Goal: Obtain resource: Obtain resource

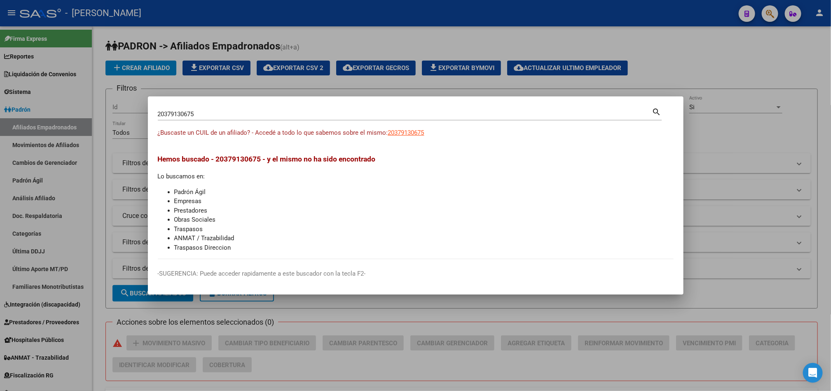
click at [67, 141] on div at bounding box center [415, 195] width 831 height 391
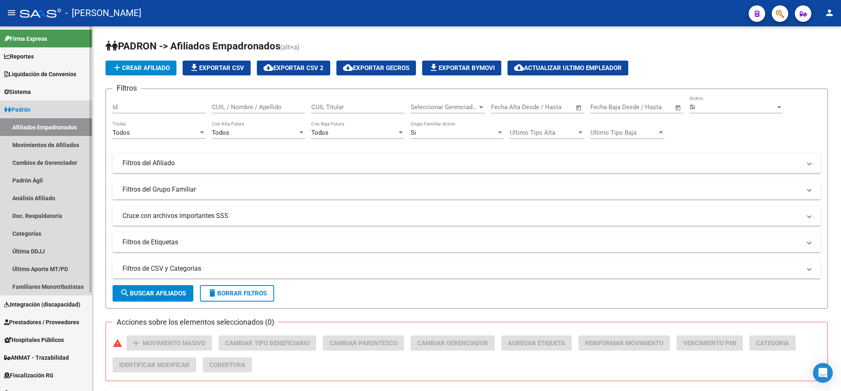
click at [70, 128] on link "Afiliados Empadronados" at bounding box center [46, 127] width 92 height 18
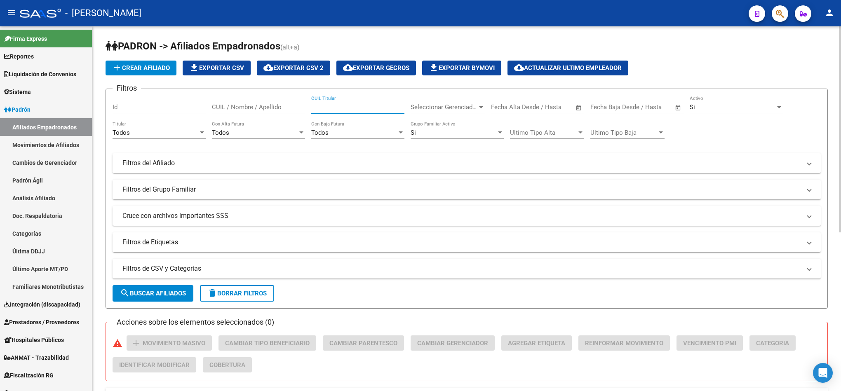
click at [377, 107] on input "CUIL Titular" at bounding box center [357, 106] width 93 height 7
click at [784, 14] on icon "button" at bounding box center [780, 13] width 8 height 9
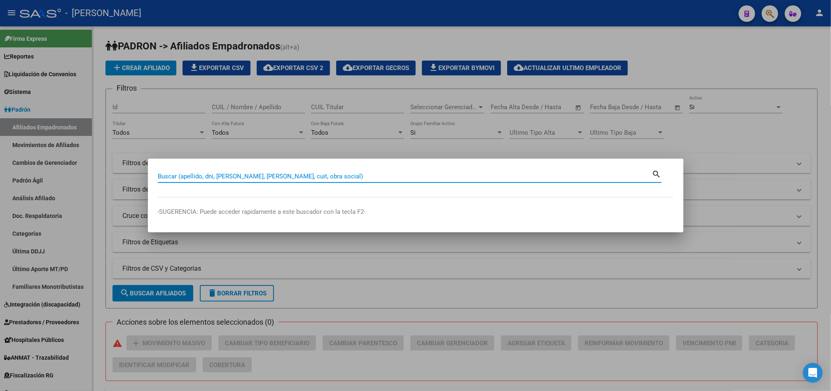
type input "2"
type input "42033969"
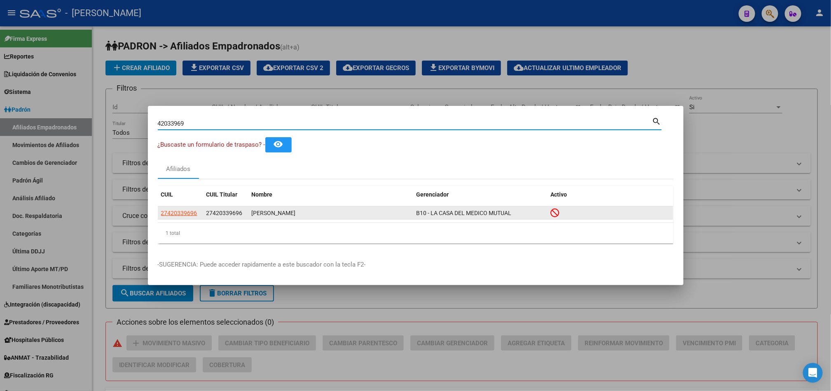
click at [181, 210] on span "27420339696" at bounding box center [179, 213] width 36 height 7
type textarea "27420339696"
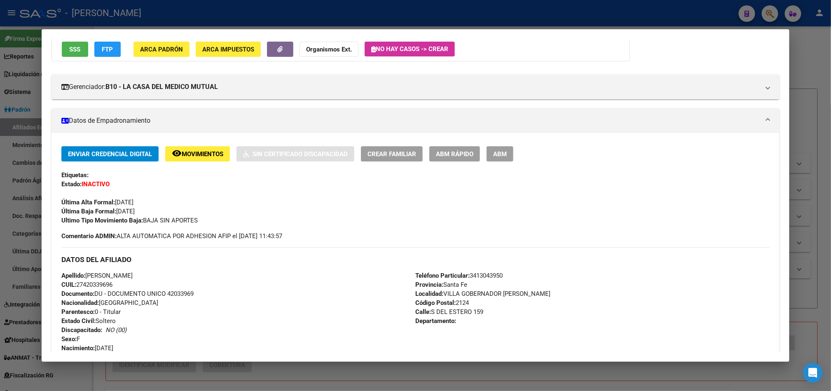
scroll to position [394, 0]
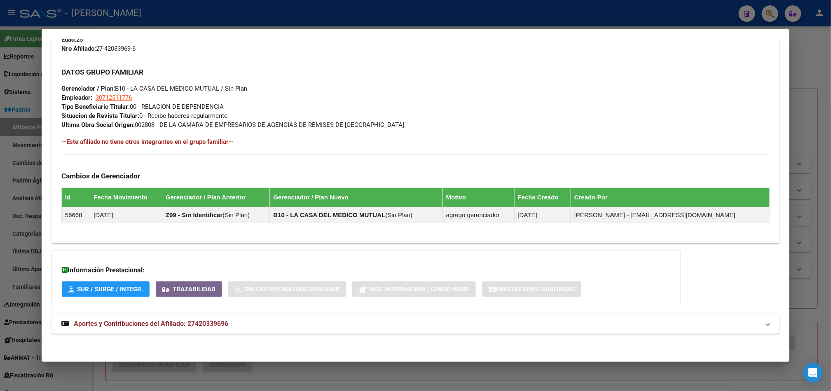
click at [246, 319] on mat-panel-title "Aportes y Contribuciones del Afiliado: 27420339696" at bounding box center [410, 324] width 699 height 10
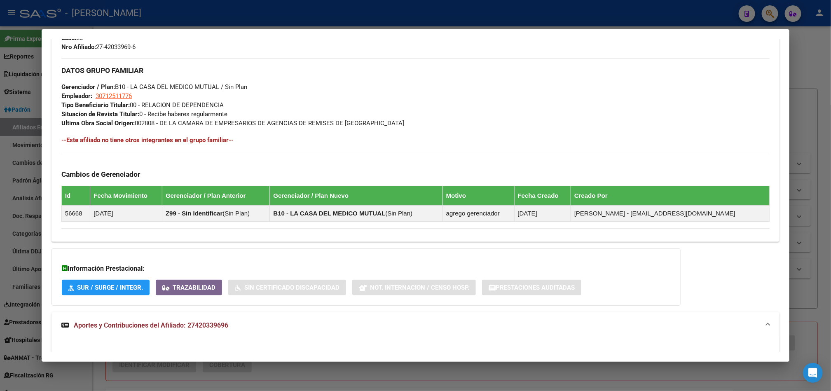
scroll to position [601, 0]
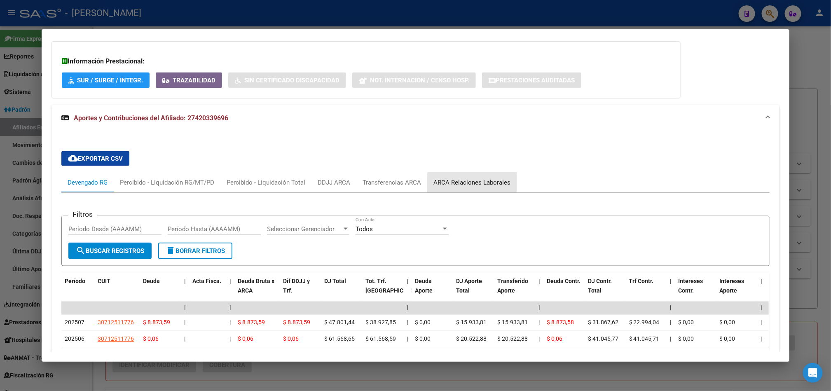
click at [488, 185] on div "ARCA Relaciones Laborales" at bounding box center [472, 182] width 77 height 9
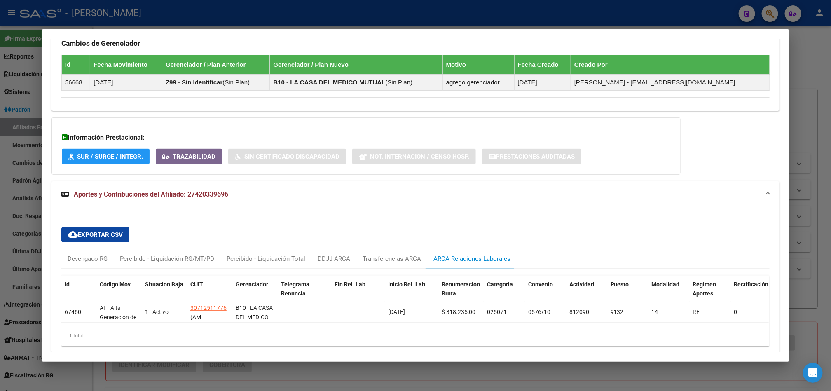
scroll to position [569, 0]
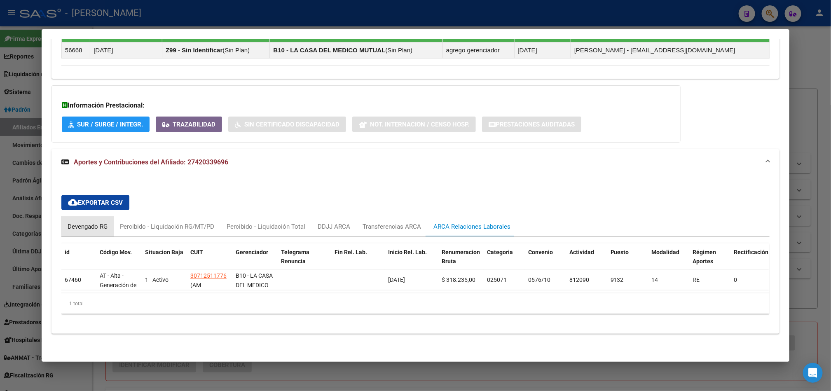
click at [84, 222] on div "Devengado RG" at bounding box center [88, 226] width 40 height 9
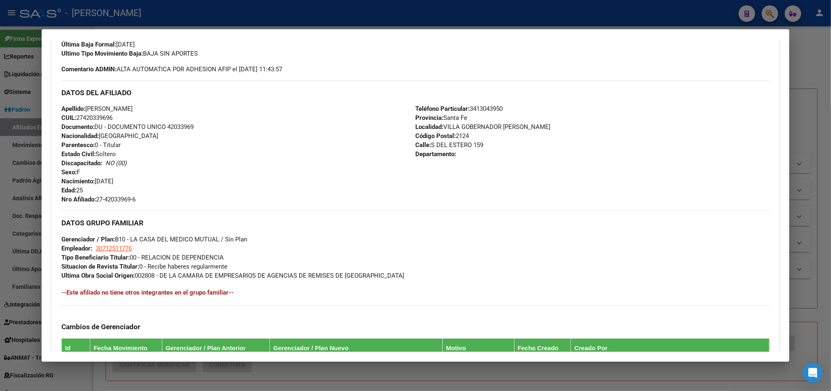
scroll to position [0, 0]
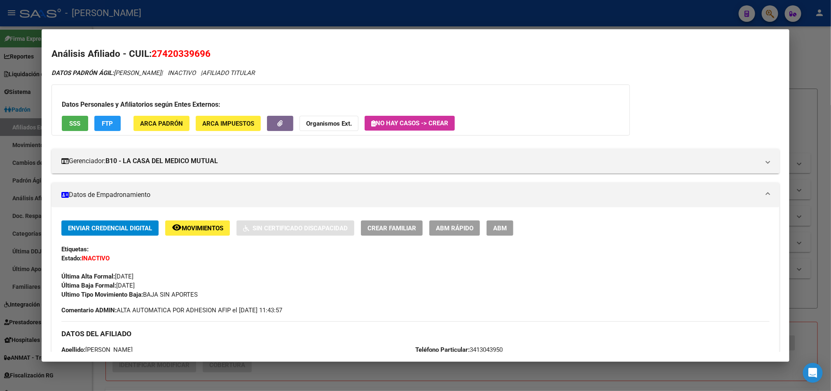
click at [166, 53] on span "27420339696" at bounding box center [181, 53] width 59 height 11
copy span "27420339696"
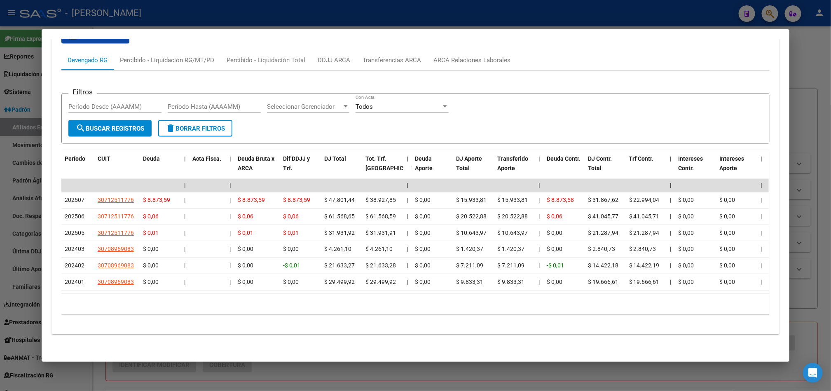
scroll to position [736, 0]
click at [0, 114] on div at bounding box center [415, 195] width 831 height 391
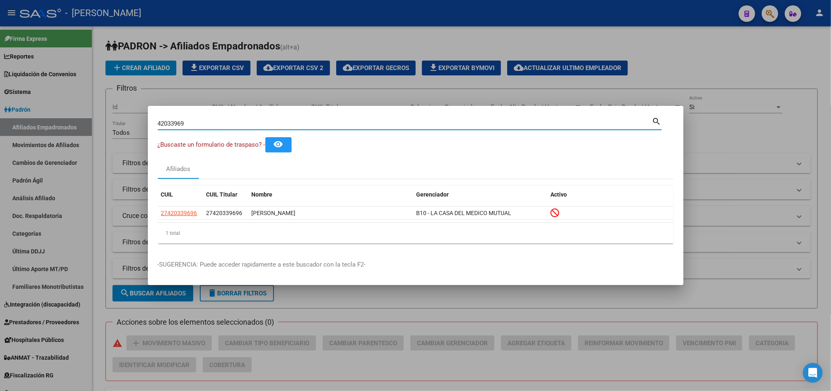
click at [218, 120] on input "42033969" at bounding box center [405, 123] width 495 height 7
type input "27281741638"
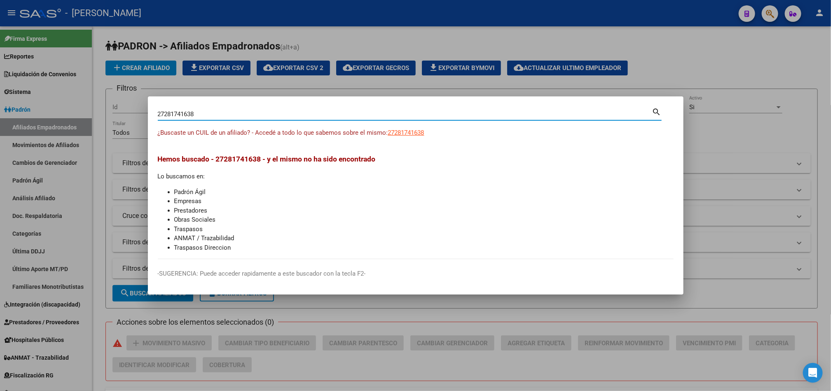
click at [324, 117] on input "27281741638" at bounding box center [405, 113] width 495 height 7
click at [404, 135] on span "27281741638" at bounding box center [406, 132] width 36 height 7
type textarea "27281741638"
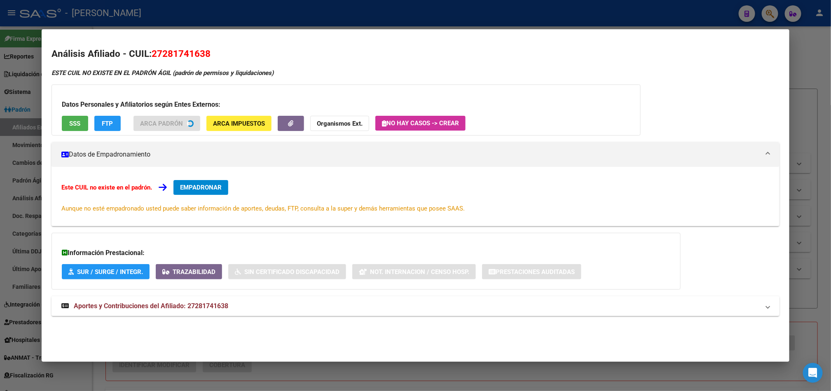
click at [243, 303] on div "ESTE CUIL NO EXISTE EN EL PADRÓN ÁGIL (padrón de permisos y liquidaciones) Dato…" at bounding box center [416, 196] width 728 height 257
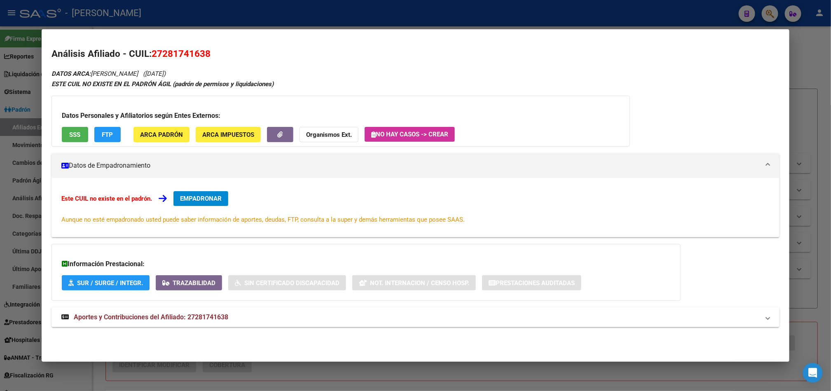
click at [215, 332] on div "DATOS ARCA: [PERSON_NAME] ([DATE]) ESTE CUIL NO EXISTE EN EL PADRÓN ÁGIL (padró…" at bounding box center [416, 202] width 728 height 268
click at [220, 321] on span "Aportes y Contribuciones del Afiliado: 27281741638" at bounding box center [151, 317] width 155 height 8
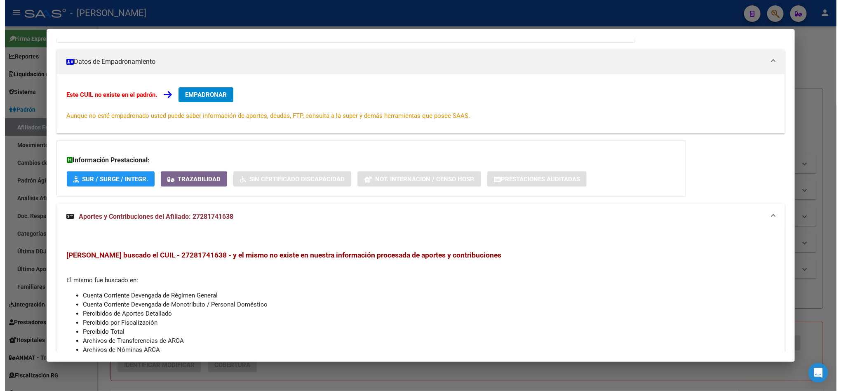
scroll to position [164, 0]
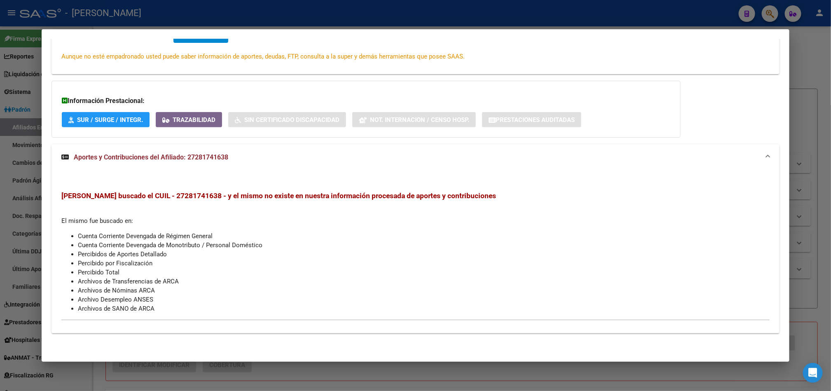
click at [0, 113] on div at bounding box center [415, 195] width 831 height 391
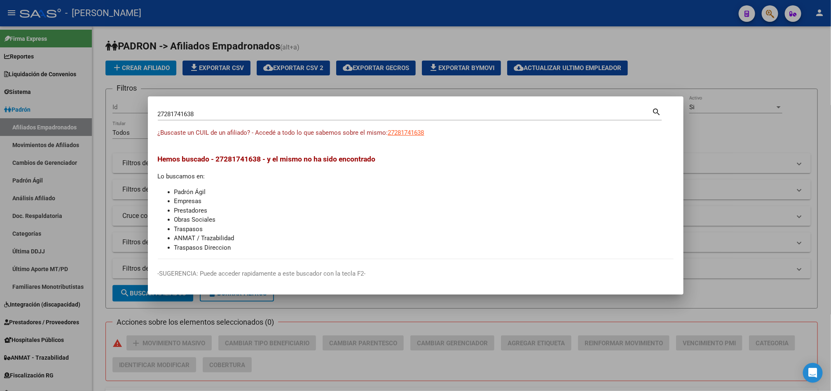
click at [16, 121] on div at bounding box center [415, 195] width 831 height 391
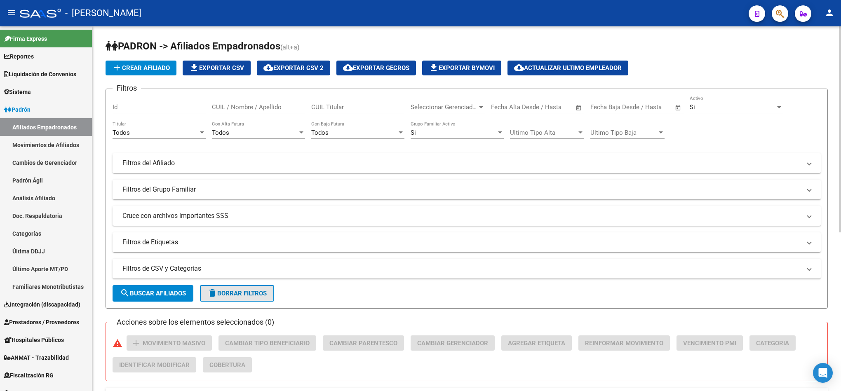
click at [252, 291] on span "delete Borrar Filtros" at bounding box center [236, 293] width 59 height 7
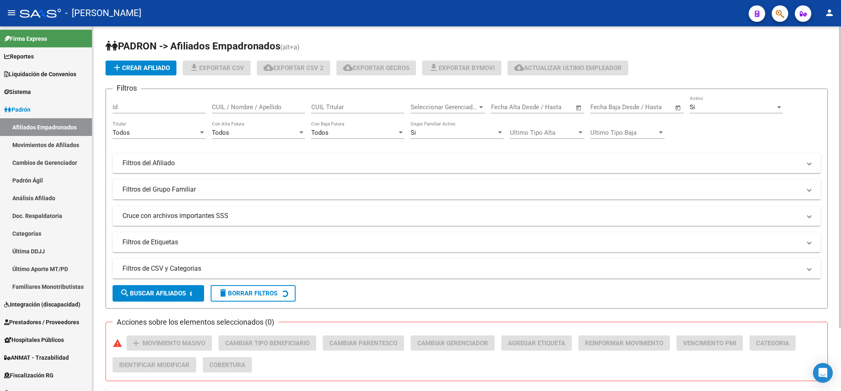
click at [425, 107] on span "Seleccionar Gerenciador" at bounding box center [444, 106] width 67 height 7
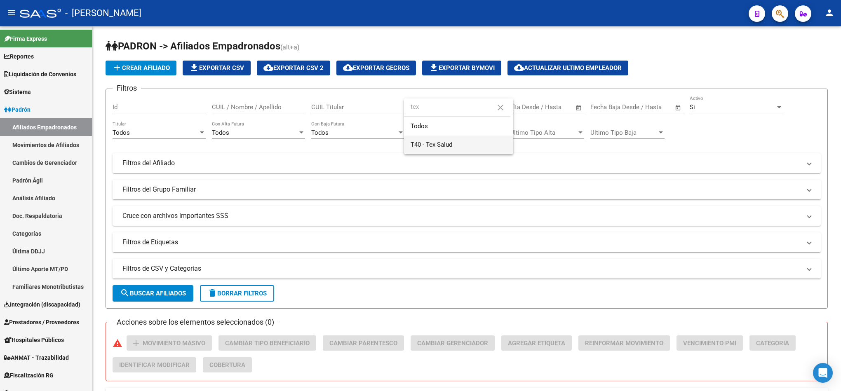
type input "tex"
click at [430, 153] on span "T40 - Tex Salud" at bounding box center [459, 145] width 96 height 19
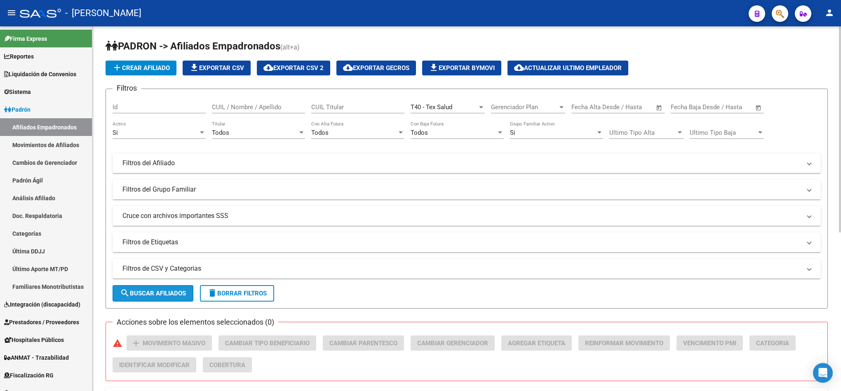
click at [177, 293] on span "search Buscar Afiliados" at bounding box center [153, 293] width 66 height 7
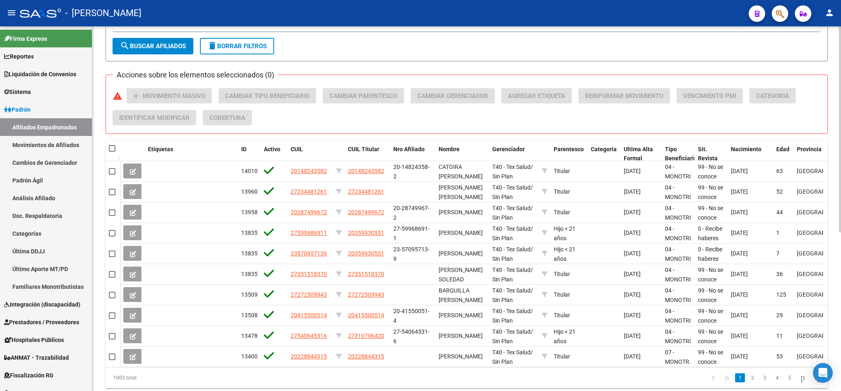
scroll to position [0, 0]
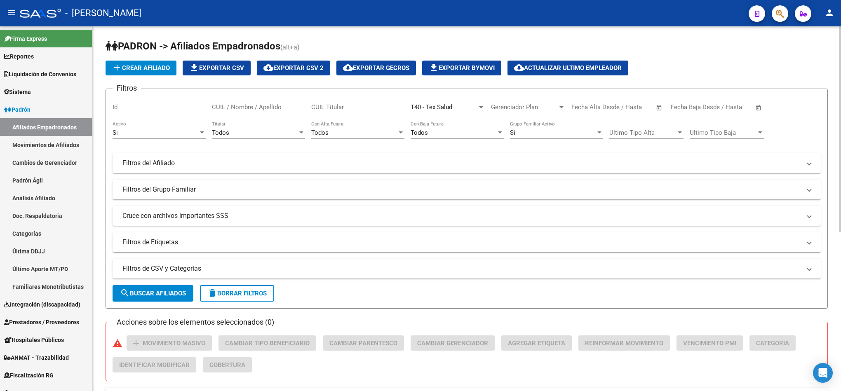
click at [246, 296] on span "delete Borrar Filtros" at bounding box center [236, 293] width 59 height 7
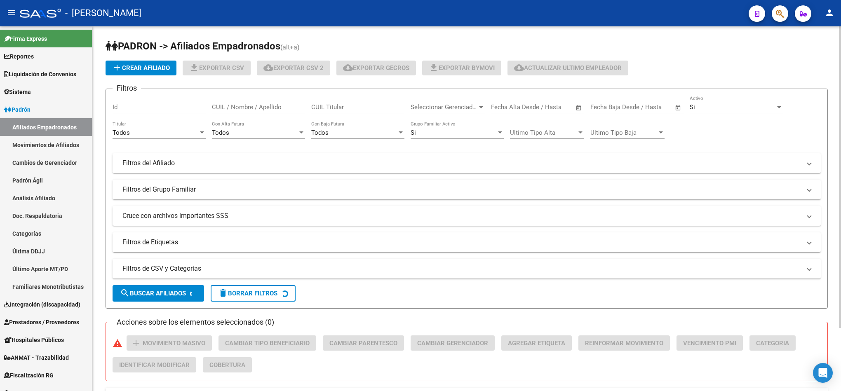
click at [445, 106] on span "Seleccionar Gerenciador" at bounding box center [444, 106] width 67 height 7
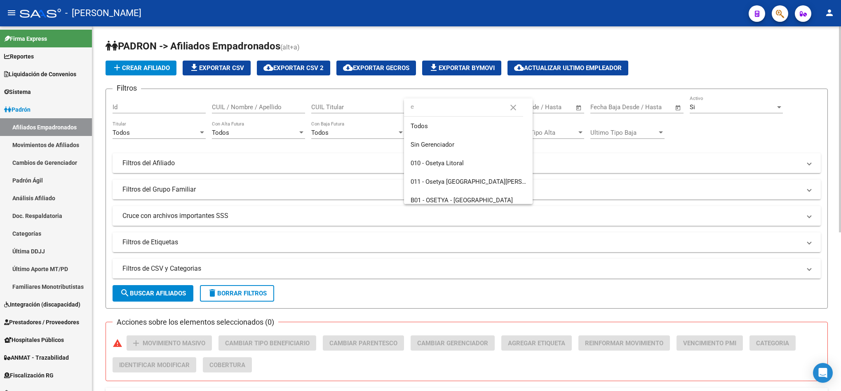
click at [445, 106] on input "e" at bounding box center [463, 107] width 119 height 19
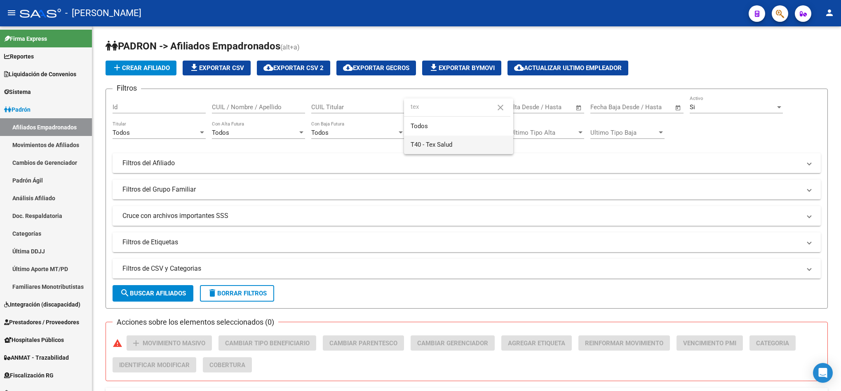
type input "tex"
click at [425, 145] on span "T40 - Tex Salud" at bounding box center [432, 144] width 42 height 7
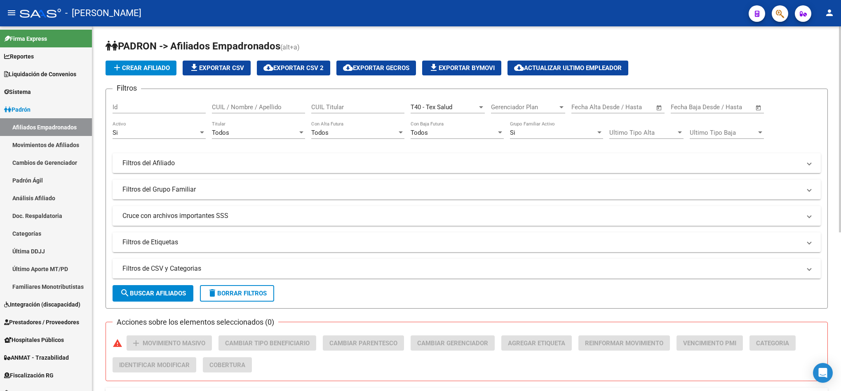
click at [138, 282] on form "Filtros Id CUIL / Nombre / Apellido CUIL Titular T40 - Tex Salud Seleccionar Ge…" at bounding box center [467, 199] width 722 height 220
click at [155, 294] on span "search Buscar Afiliados" at bounding box center [153, 293] width 66 height 7
click at [316, 65] on span "cloud_download Exportar CSV 2" at bounding box center [293, 67] width 60 height 7
click at [260, 286] on button "delete Borrar Filtros" at bounding box center [237, 293] width 74 height 16
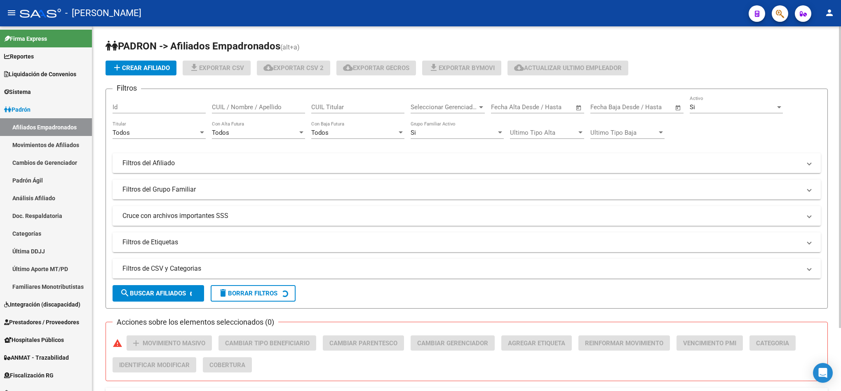
click at [434, 105] on span "Seleccionar Gerenciador" at bounding box center [444, 106] width 67 height 7
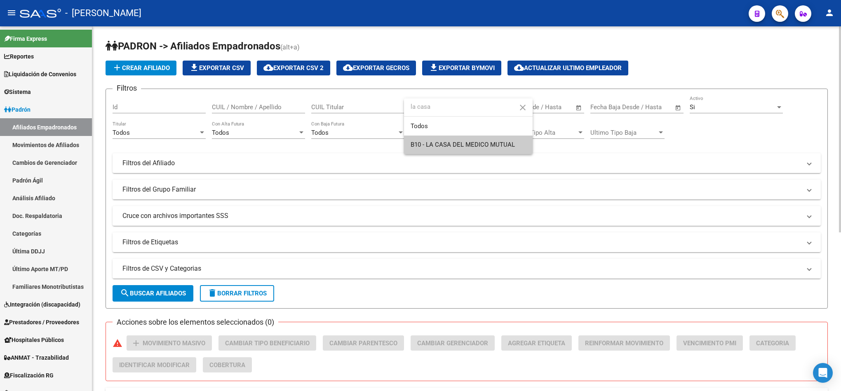
type input "la casa"
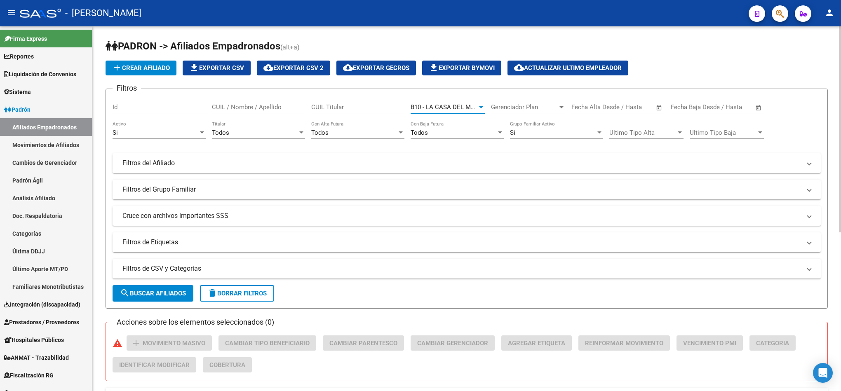
click at [156, 292] on span "search Buscar Afiliados" at bounding box center [153, 293] width 66 height 7
click at [423, 16] on div "- [PERSON_NAME]" at bounding box center [381, 13] width 722 height 18
click at [284, 69] on span "cloud_download Exportar CSV 2" at bounding box center [293, 67] width 60 height 7
click at [297, 66] on span "cloud_download Exportar CSV 2" at bounding box center [293, 67] width 60 height 7
